Goal: Find contact information: Find contact information

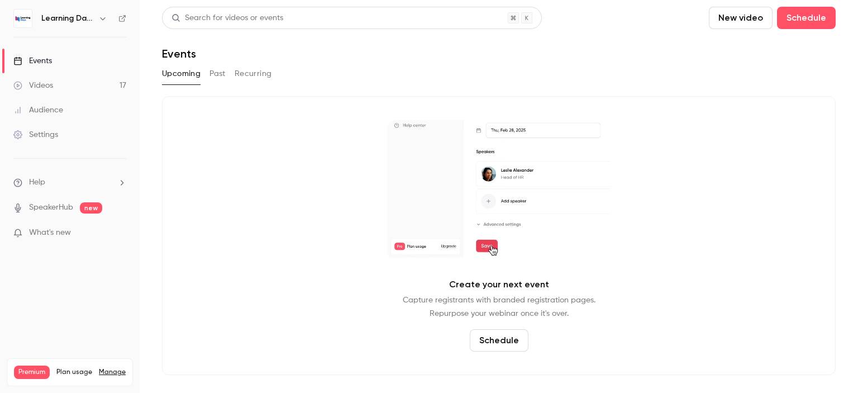
click at [51, 116] on link "Audience" at bounding box center [70, 110] width 140 height 25
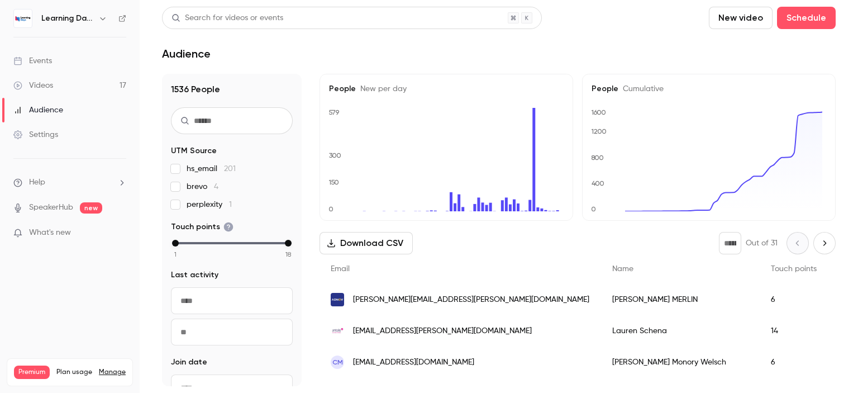
click at [391, 334] on span "[EMAIL_ADDRESS][PERSON_NAME][DOMAIN_NAME]" at bounding box center [442, 331] width 179 height 12
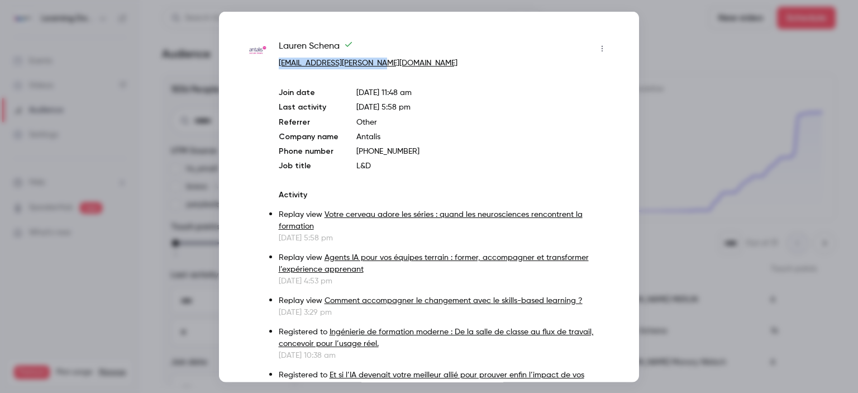
drag, startPoint x: 390, startPoint y: 63, endPoint x: 275, endPoint y: 66, distance: 115.1
copy link "[EMAIL_ADDRESS][PERSON_NAME][DOMAIN_NAME]"
click at [706, 87] on div at bounding box center [429, 196] width 858 height 393
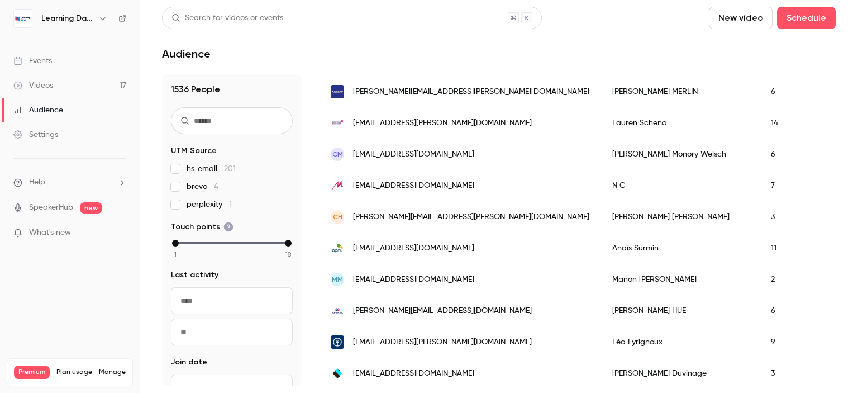
scroll to position [213, 0]
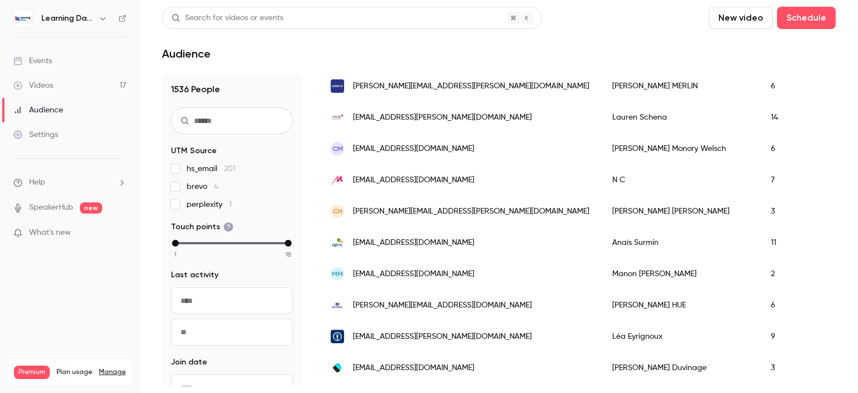
click at [51, 103] on link "Audience" at bounding box center [70, 110] width 140 height 25
click at [51, 89] on div "Videos" at bounding box center [33, 85] width 40 height 11
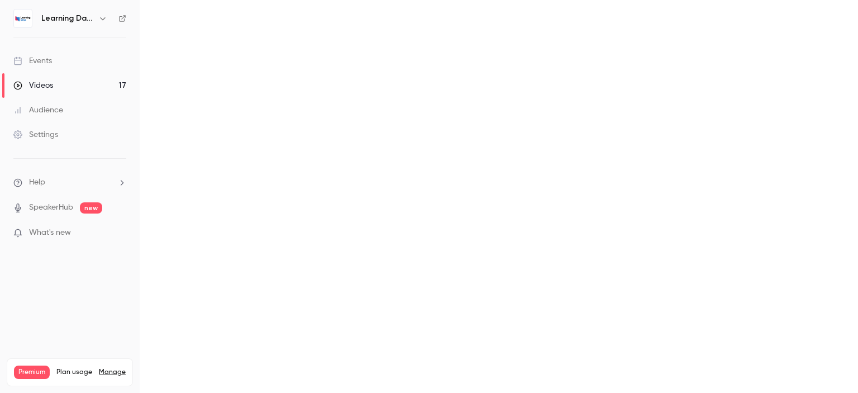
click at [60, 120] on link "Audience" at bounding box center [70, 110] width 140 height 25
